Goal: Information Seeking & Learning: Find specific page/section

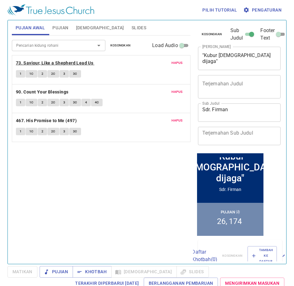
click at [34, 64] on b "73. Saviour, Like a Shepherd Lead Us" at bounding box center [54, 63] width 77 height 8
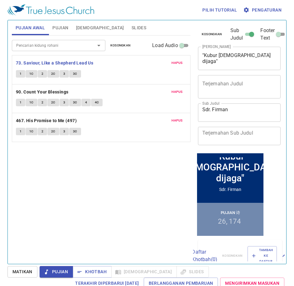
click at [180, 62] on span "Hapus" at bounding box center [177, 63] width 11 height 6
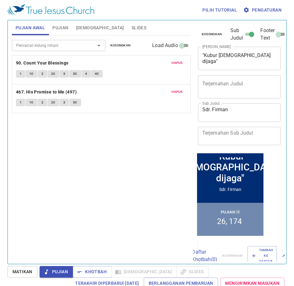
click at [180, 62] on span "Hapus" at bounding box center [177, 63] width 11 height 6
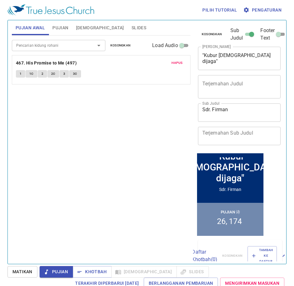
click at [180, 62] on span "Hapus" at bounding box center [177, 63] width 11 height 6
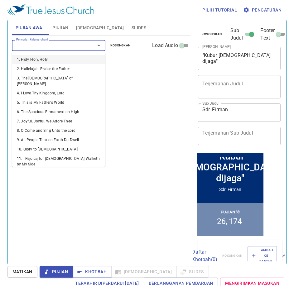
click at [72, 47] on input "Pencarian kidung rohani" at bounding box center [49, 45] width 71 height 7
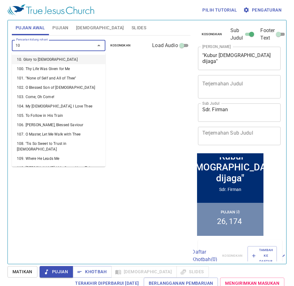
type input "104"
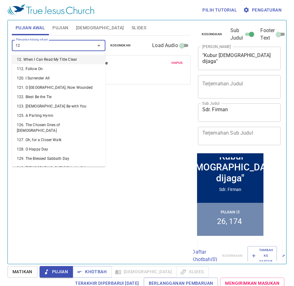
type input "121"
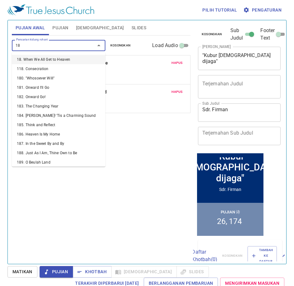
type input "188"
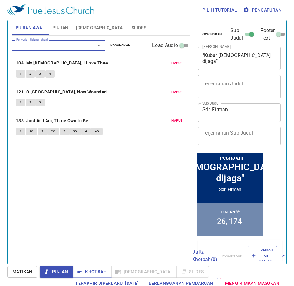
click at [71, 28] on button "Pujian" at bounding box center [60, 27] width 23 height 15
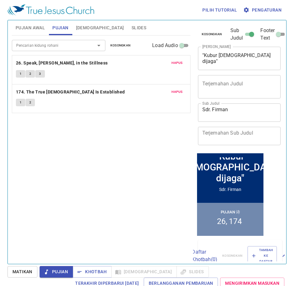
click at [49, 20] on button "Pujian" at bounding box center [60, 27] width 23 height 15
click at [178, 62] on span "Hapus" at bounding box center [177, 63] width 11 height 6
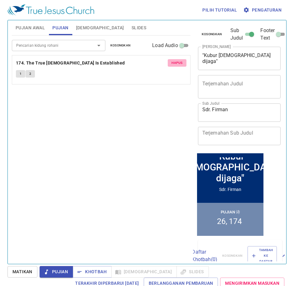
click at [178, 62] on span "Hapus" at bounding box center [177, 63] width 11 height 6
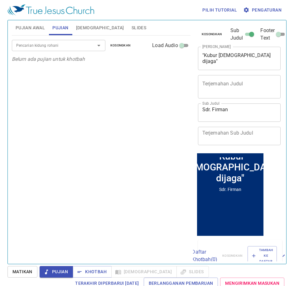
click at [25, 42] on input "Pencarian kidung rohani" at bounding box center [49, 45] width 71 height 7
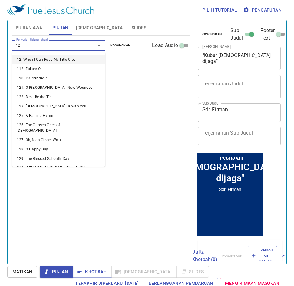
type input "129"
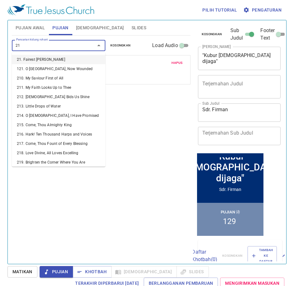
type input "215"
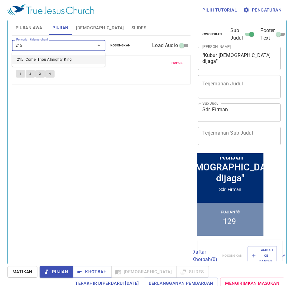
click at [37, 61] on li "215. Come, Thou Almighty King" at bounding box center [59, 59] width 94 height 9
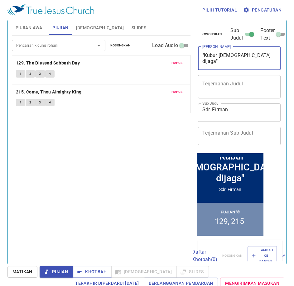
drag, startPoint x: 246, startPoint y: 56, endPoint x: 204, endPoint y: 55, distance: 42.1
click at [204, 55] on textarea ""Kubur Yesus dijaga"" at bounding box center [239, 58] width 74 height 12
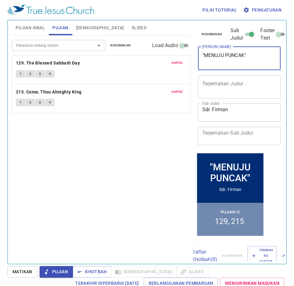
click at [205, 53] on textarea ""MENUJU PUNCAK"" at bounding box center [239, 58] width 74 height 12
type textarea ""MENUJU PUNCAK""
drag, startPoint x: 182, startPoint y: 52, endPoint x: 291, endPoint y: 33, distance: 110.8
click at [180, 46] on div "Pencarian kidung rohani Pencarian kidung rohani Kosongkan Load Audio" at bounding box center [101, 46] width 179 height 20
click at [132, 26] on span "Slides" at bounding box center [139, 28] width 15 height 8
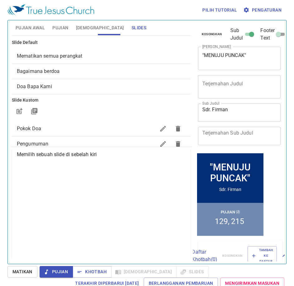
click at [104, 58] on span "Mematikan semua perangkat" at bounding box center [101, 55] width 169 height 7
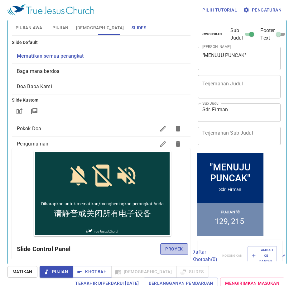
click at [170, 244] on button "Proyek" at bounding box center [173, 250] width 27 height 12
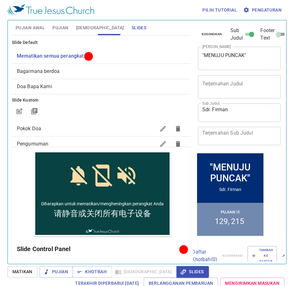
click at [29, 27] on span "Pujian Awal" at bounding box center [30, 28] width 29 height 8
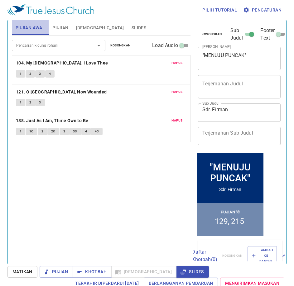
click at [33, 26] on span "Pujian Awal" at bounding box center [30, 28] width 29 height 8
drag, startPoint x: 68, startPoint y: 32, endPoint x: 59, endPoint y: 31, distance: 8.8
click at [68, 32] on button "Pujian" at bounding box center [60, 27] width 23 height 15
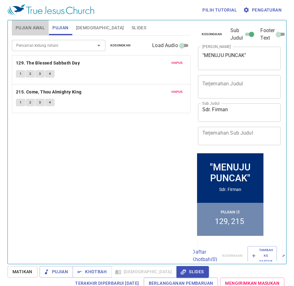
click at [46, 31] on button "Pujian Awal" at bounding box center [30, 27] width 37 height 15
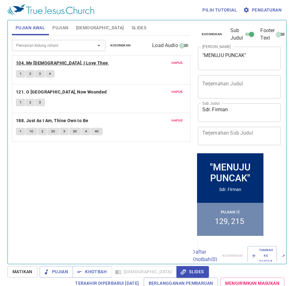
click at [52, 63] on b "104. My [DEMOGRAPHIC_DATA], I Love Thee" at bounding box center [62, 63] width 92 height 8
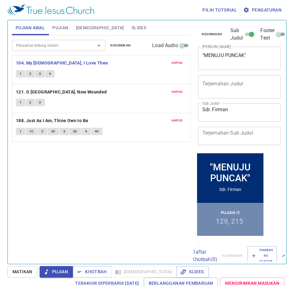
click at [128, 32] on button "Slides" at bounding box center [139, 27] width 22 height 15
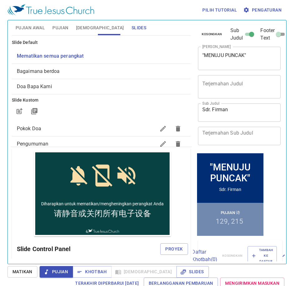
click at [66, 75] on div "Bagaimana berdoa" at bounding box center [101, 71] width 179 height 15
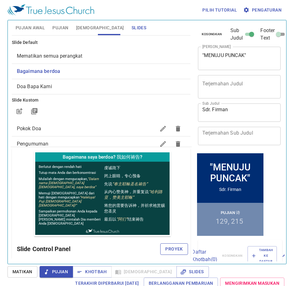
click at [167, 248] on span "Proyek" at bounding box center [173, 249] width 17 height 8
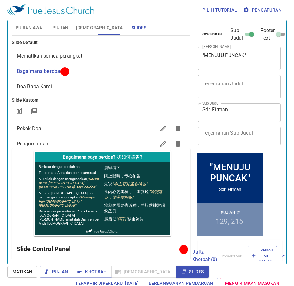
click at [43, 27] on span "Pujian Awal" at bounding box center [30, 28] width 29 height 8
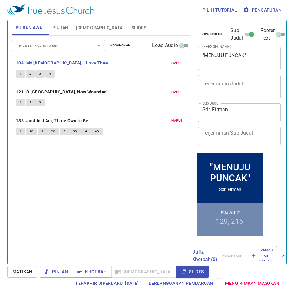
click at [29, 63] on b "104. My [DEMOGRAPHIC_DATA], I Love Thee" at bounding box center [62, 63] width 92 height 8
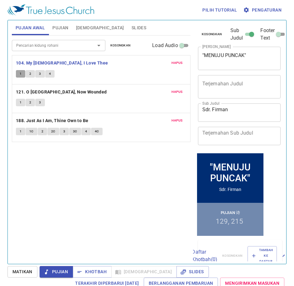
click at [20, 73] on span "1" at bounding box center [21, 74] width 2 height 6
click at [31, 76] on button "2" at bounding box center [30, 73] width 9 height 7
click at [42, 76] on button "3" at bounding box center [39, 73] width 9 height 7
click at [51, 72] on button "4" at bounding box center [49, 73] width 9 height 7
click at [68, 63] on b "104. My [DEMOGRAPHIC_DATA], I Love Thee" at bounding box center [62, 63] width 92 height 8
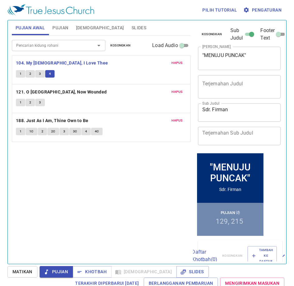
drag, startPoint x: 22, startPoint y: 100, endPoint x: 31, endPoint y: 97, distance: 9.6
click at [22, 100] on button "1" at bounding box center [20, 102] width 9 height 7
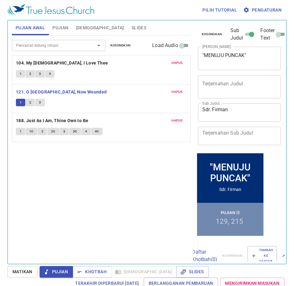
click at [27, 101] on button "2" at bounding box center [30, 102] width 9 height 7
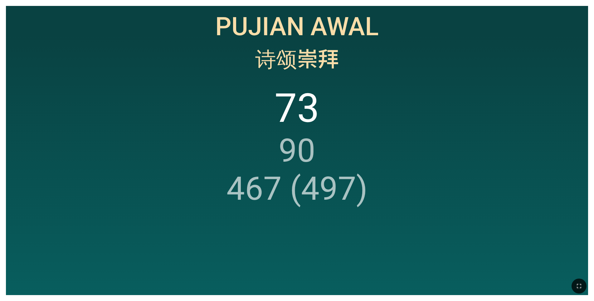
drag, startPoint x: 576, startPoint y: 284, endPoint x: 578, endPoint y: 314, distance: 29.4
click at [576, 284] on icon "button" at bounding box center [578, 286] width 7 height 7
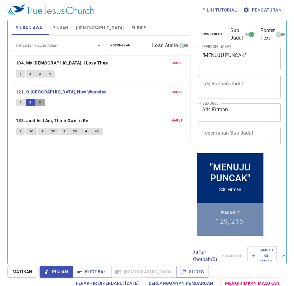
click at [40, 104] on span "3" at bounding box center [40, 103] width 2 height 6
click at [66, 121] on b "188. Just As I Am, Thine Own to Be" at bounding box center [52, 121] width 73 height 8
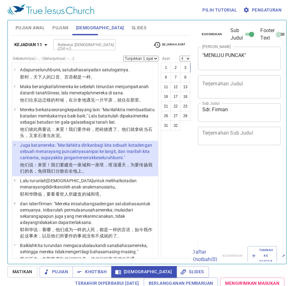
select select "4"
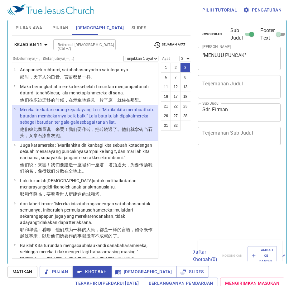
select select "3"
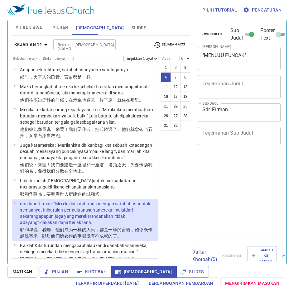
select select "6"
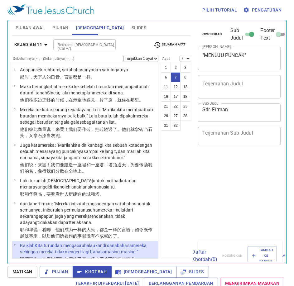
select select "7"
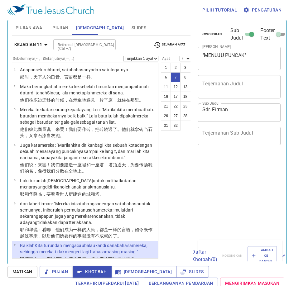
scroll to position [3, 0]
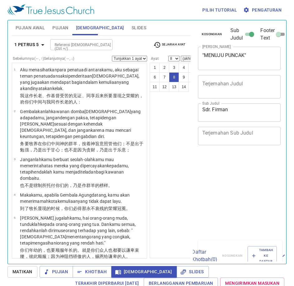
select select "8"
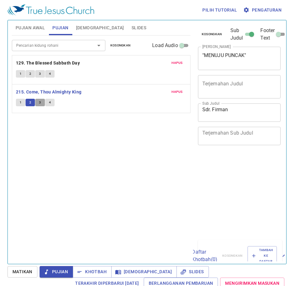
scroll to position [3, 0]
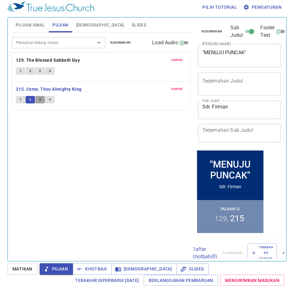
click at [41, 99] on button "3" at bounding box center [39, 99] width 9 height 7
click at [44, 100] on div "1 2 3 4" at bounding box center [101, 100] width 171 height 9
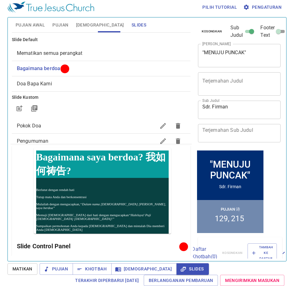
scroll to position [31, 0]
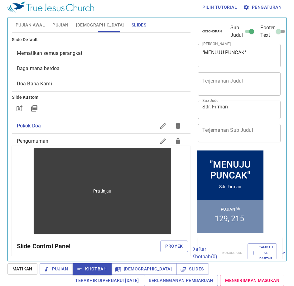
scroll to position [31, 0]
